Goal: Task Accomplishment & Management: Use online tool/utility

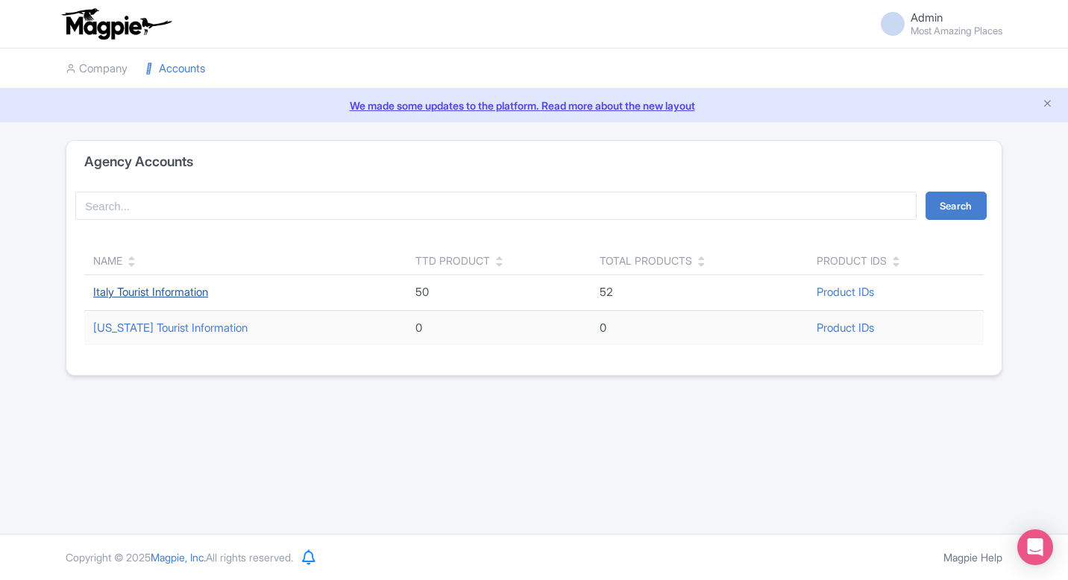
click at [150, 295] on link "Italy Tourist Information" at bounding box center [150, 292] width 115 height 14
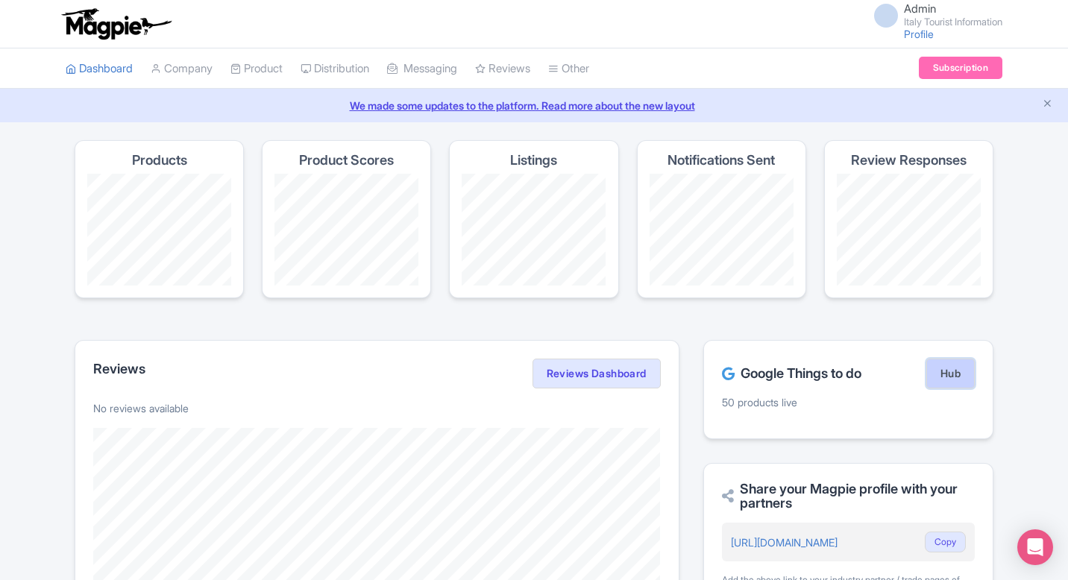
click at [962, 360] on link "Hub" at bounding box center [950, 374] width 48 height 30
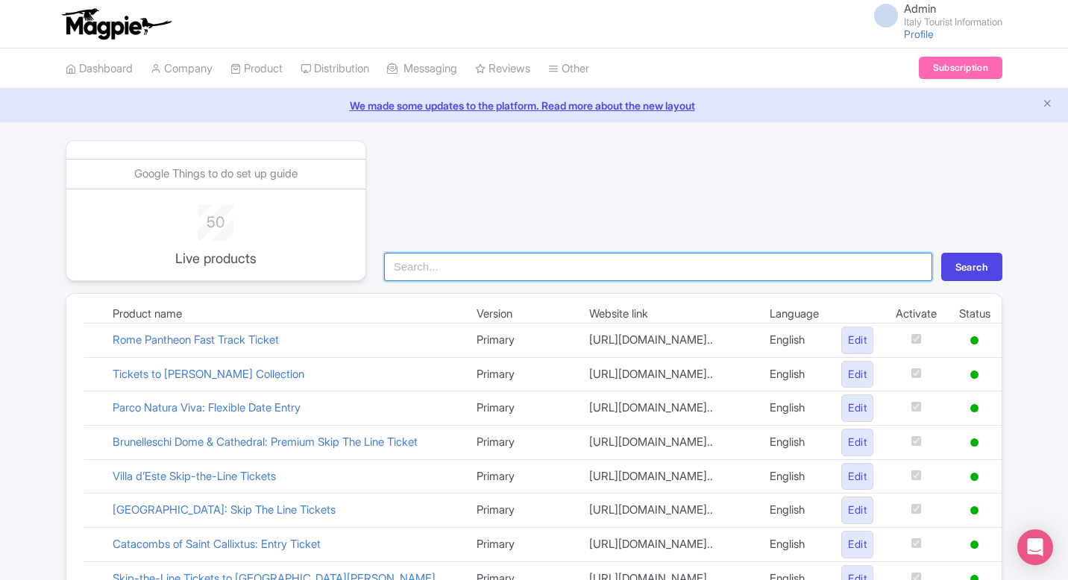
click at [548, 265] on input "search" at bounding box center [658, 267] width 548 height 28
type input "vat"
click at [941, 253] on button "Search" at bounding box center [971, 267] width 61 height 28
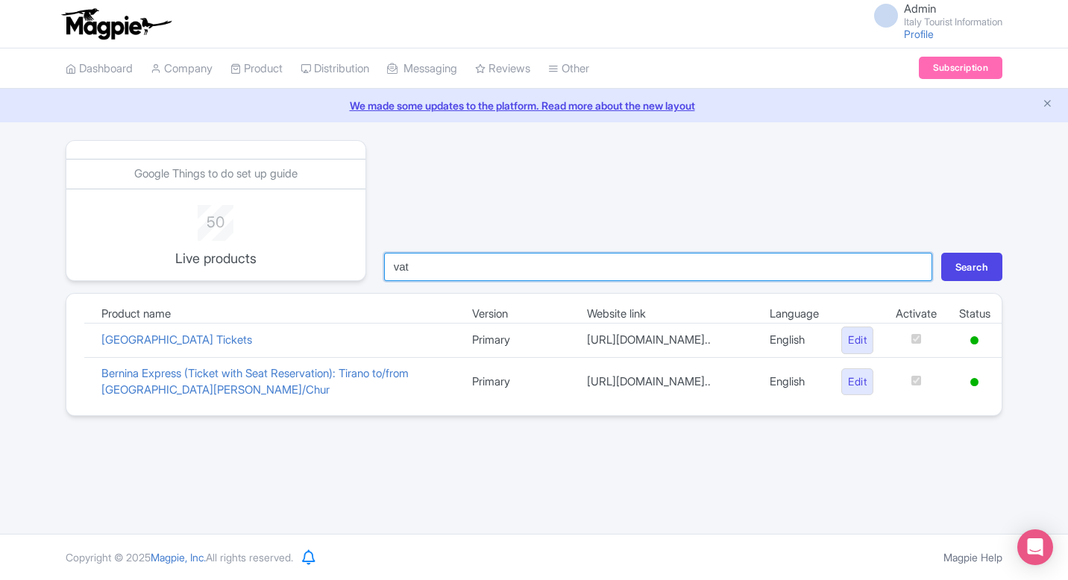
click at [593, 266] on input "vat" at bounding box center [658, 267] width 548 height 28
type input "colo"
click at [941, 253] on button "Search" at bounding box center [971, 267] width 61 height 28
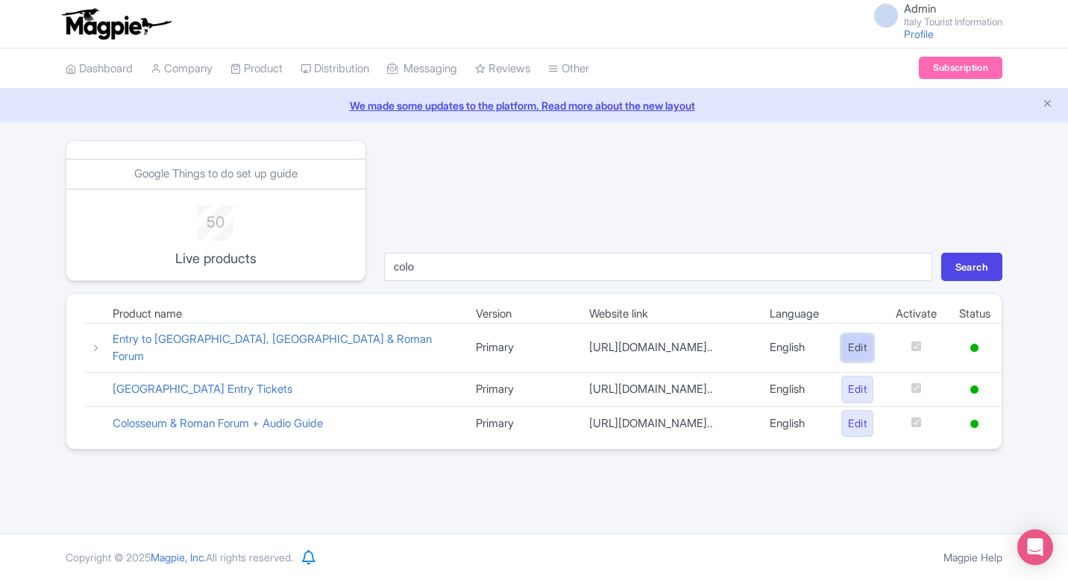
click at [867, 347] on link "Edit" at bounding box center [857, 348] width 32 height 28
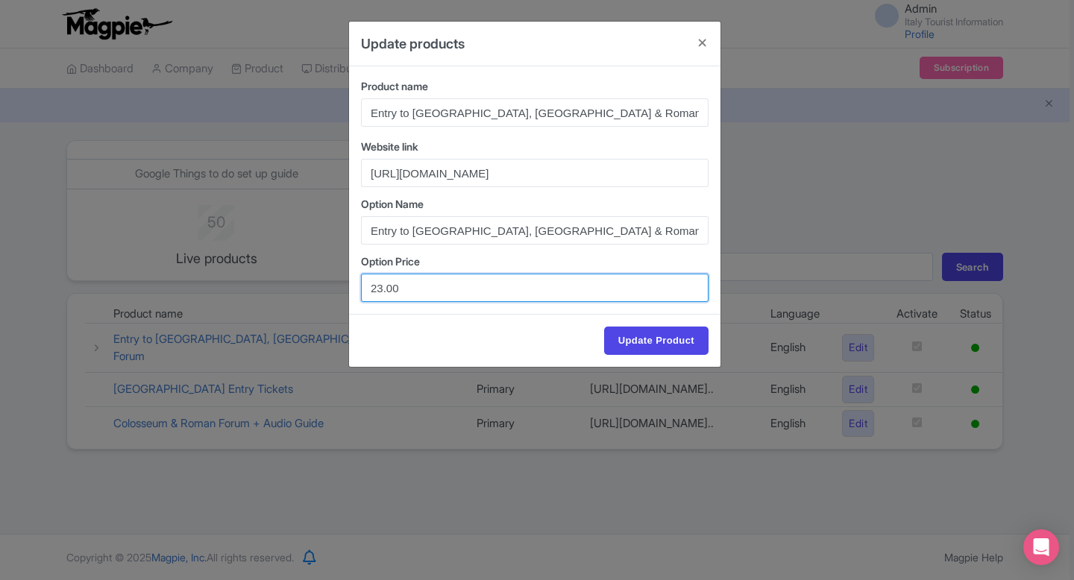
click at [382, 284] on input "23.00" at bounding box center [534, 288] width 347 height 28
type input "24.00"
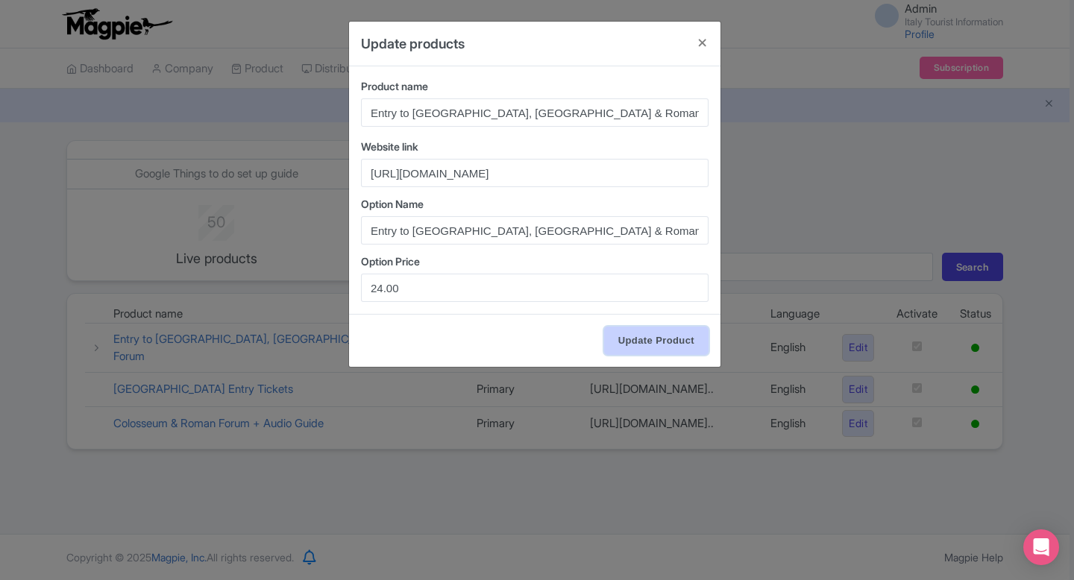
click at [630, 333] on input "Update Product" at bounding box center [656, 341] width 104 height 28
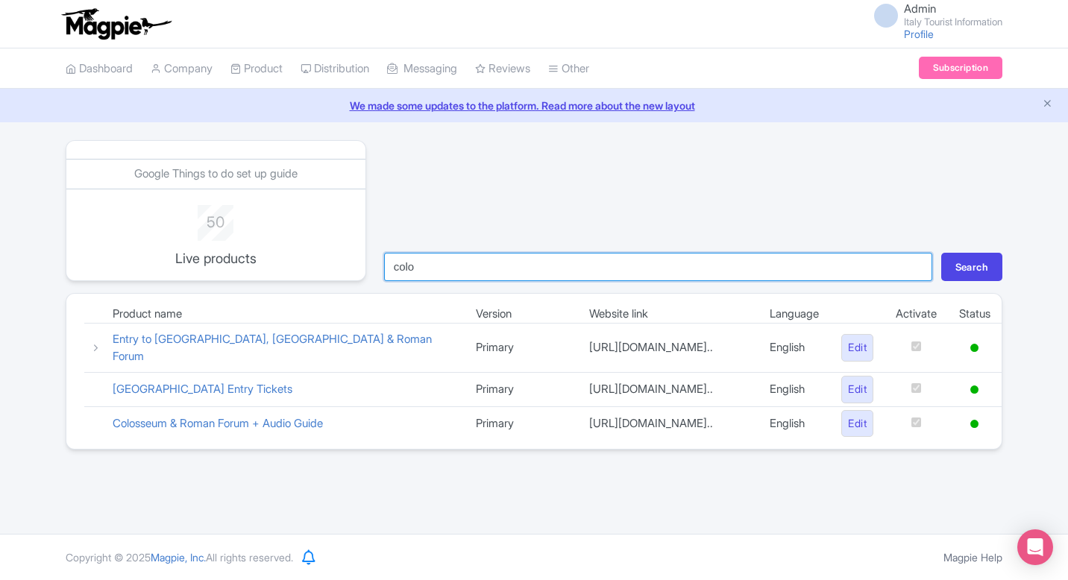
click at [517, 271] on input "colo" at bounding box center [658, 267] width 548 height 28
type input "bern"
click at [941, 253] on button "Search" at bounding box center [971, 267] width 61 height 28
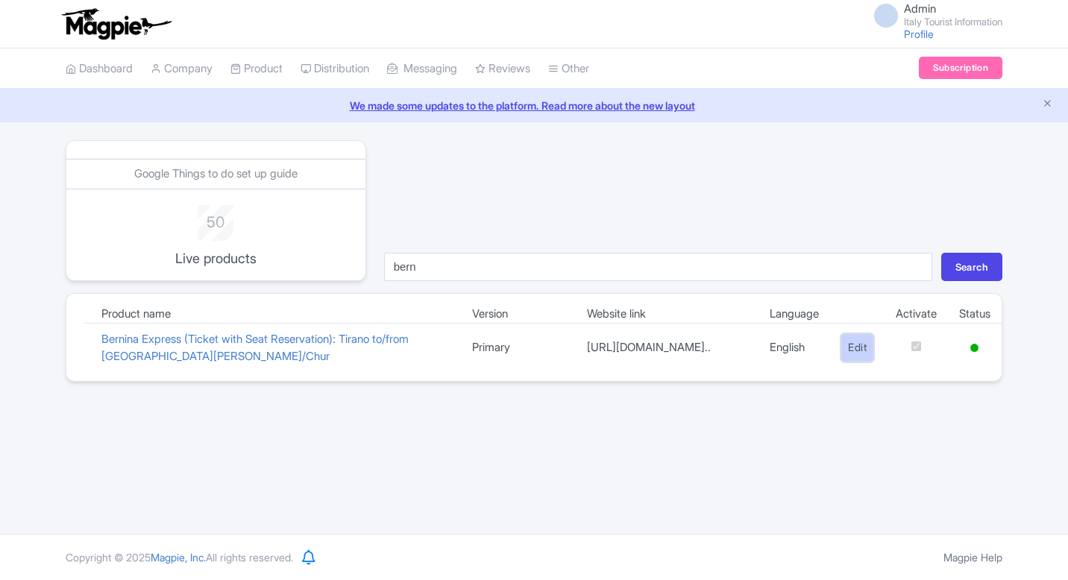
click at [854, 347] on link "Edit" at bounding box center [857, 348] width 32 height 28
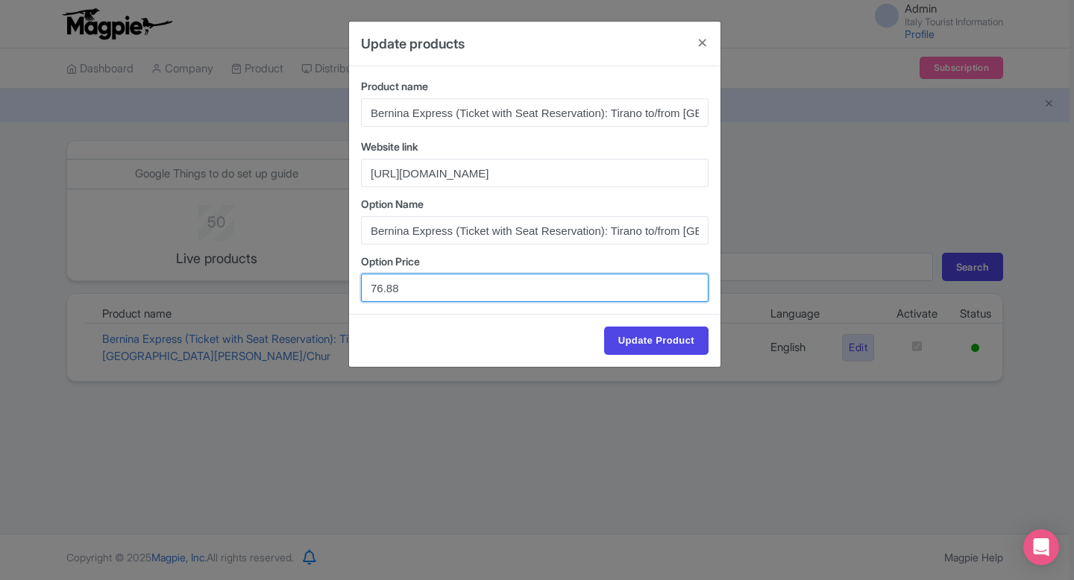
drag, startPoint x: 387, startPoint y: 286, endPoint x: 450, endPoint y: 286, distance: 62.6
click at [449, 286] on input "76.88" at bounding box center [534, 288] width 347 height 28
type input "76.72"
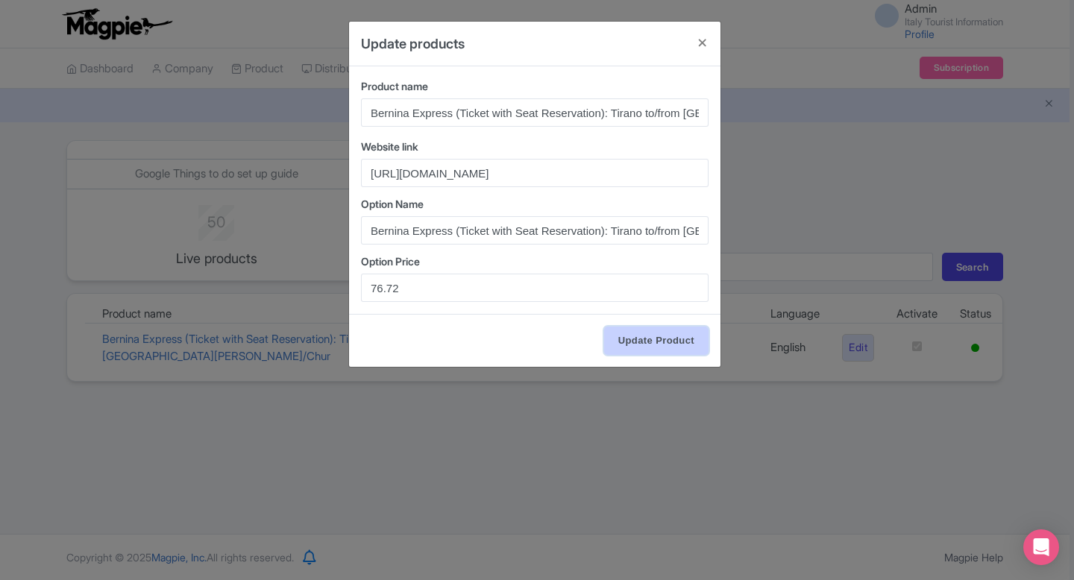
click at [652, 338] on input "Update Product" at bounding box center [656, 341] width 104 height 28
